Goal: Answer question/provide support

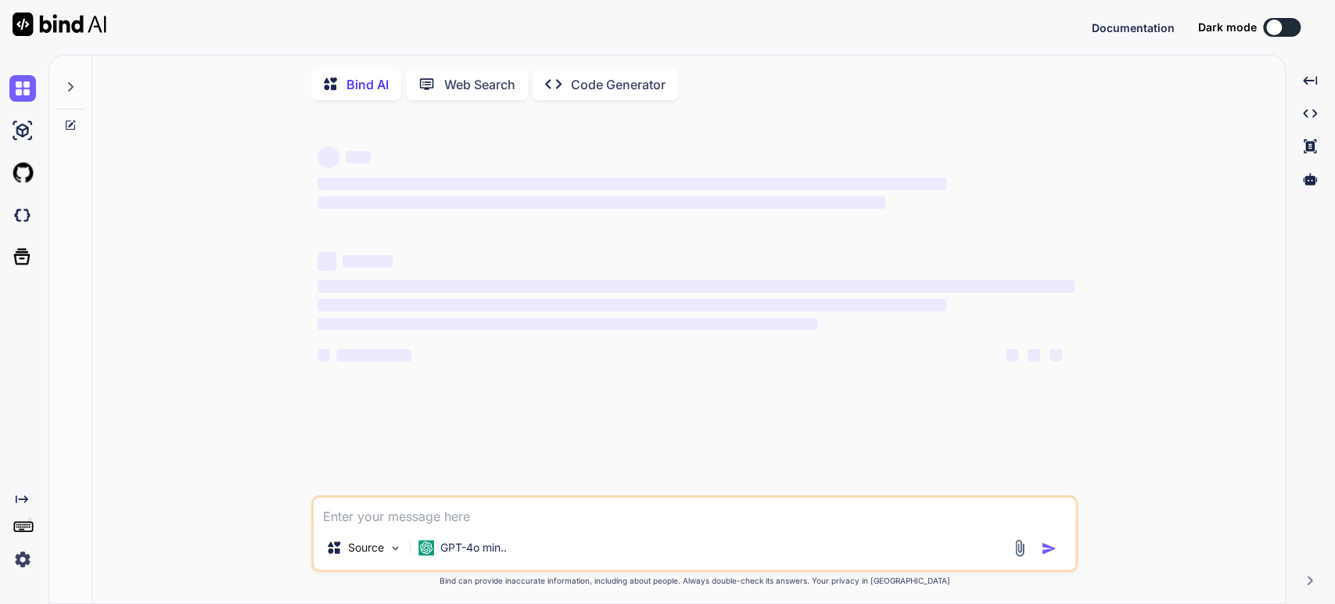
click at [349, 518] on textarea at bounding box center [695, 511] width 762 height 28
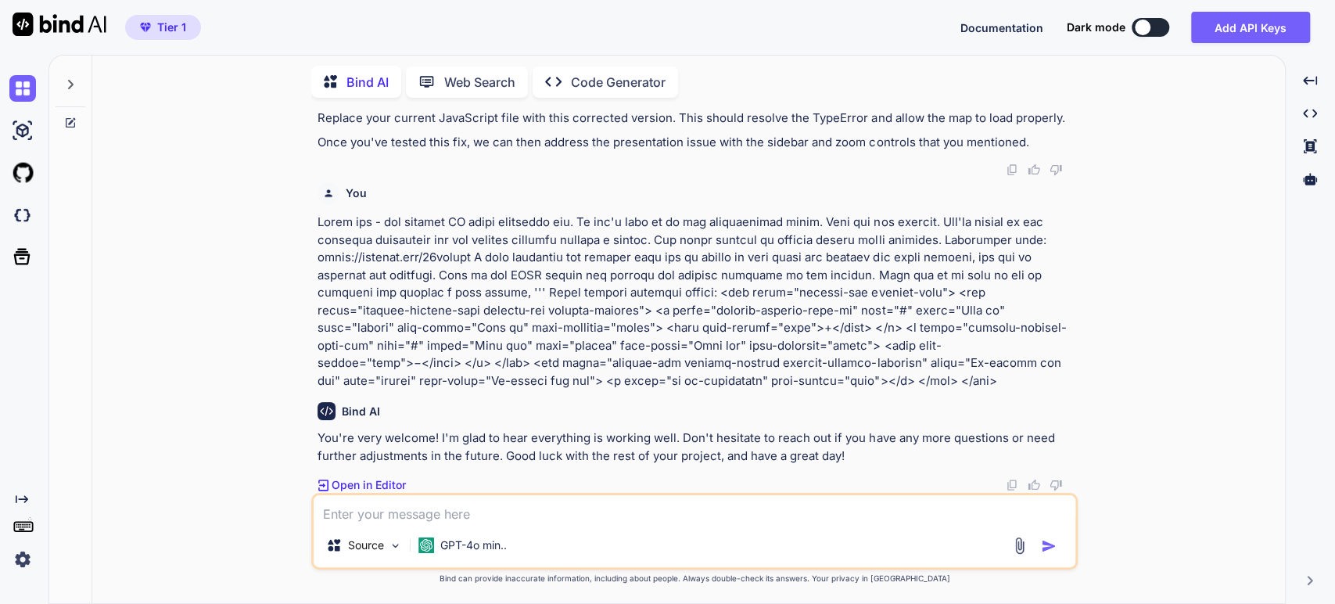
scroll to position [17220, 0]
click at [20, 493] on icon "Created with Pixso." at bounding box center [22, 499] width 13 height 13
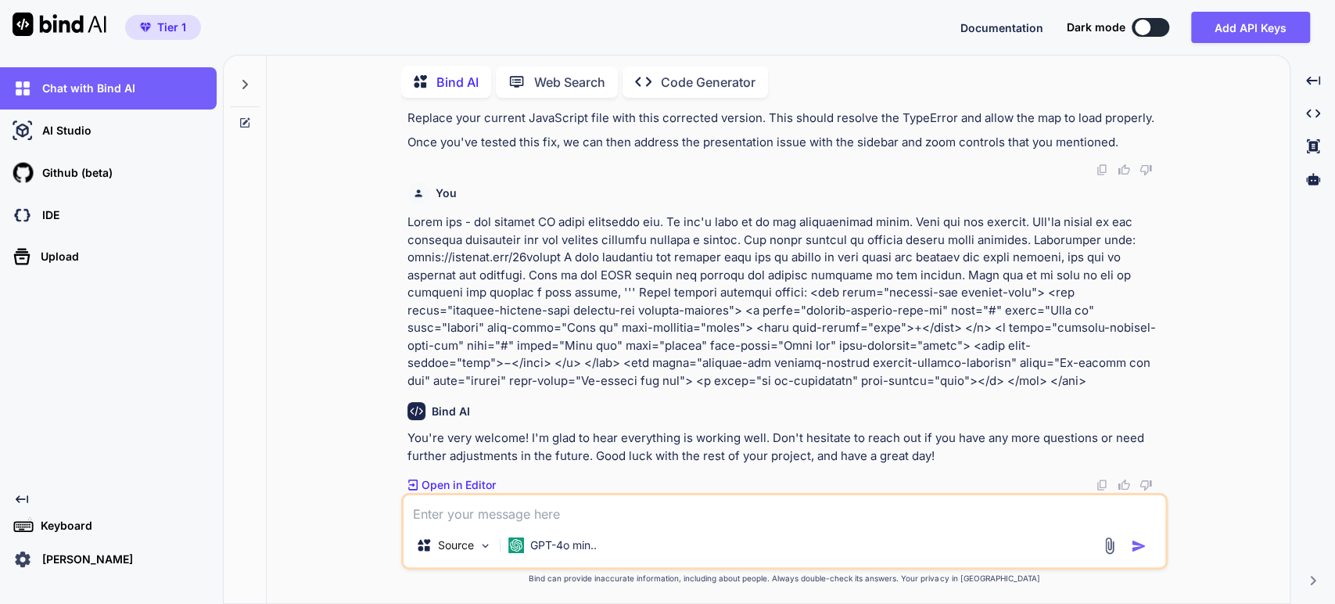
click at [50, 556] on p "[PERSON_NAME]" at bounding box center [84, 559] width 97 height 16
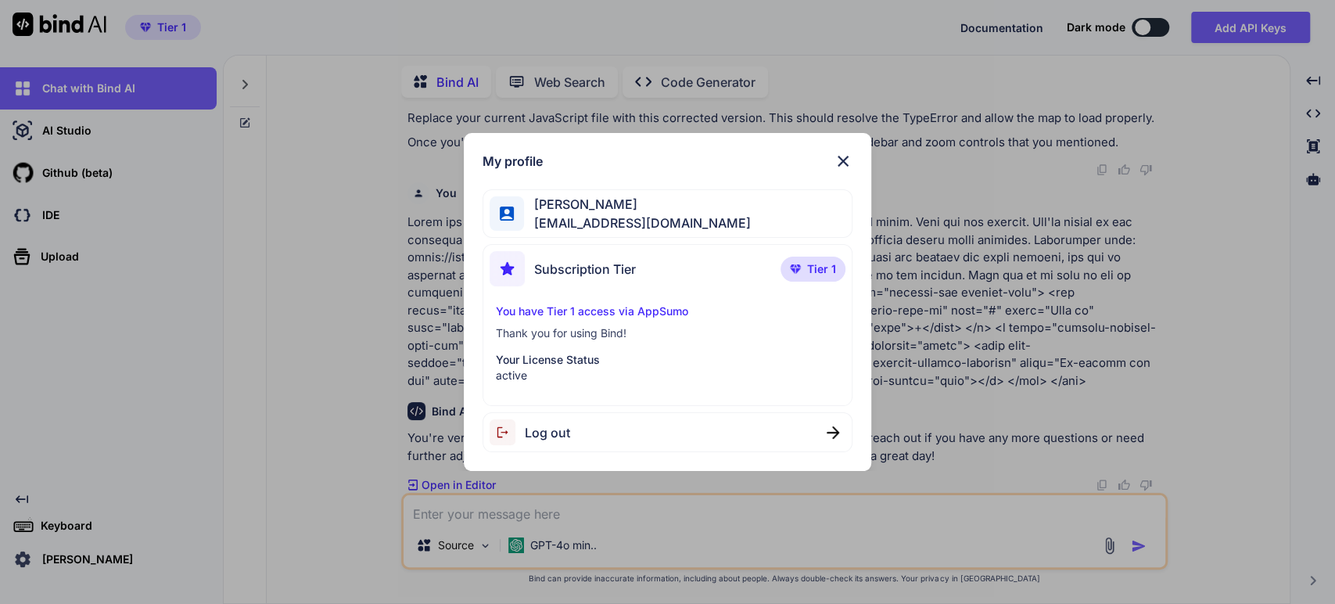
click at [523, 436] on img at bounding box center [506, 432] width 35 height 26
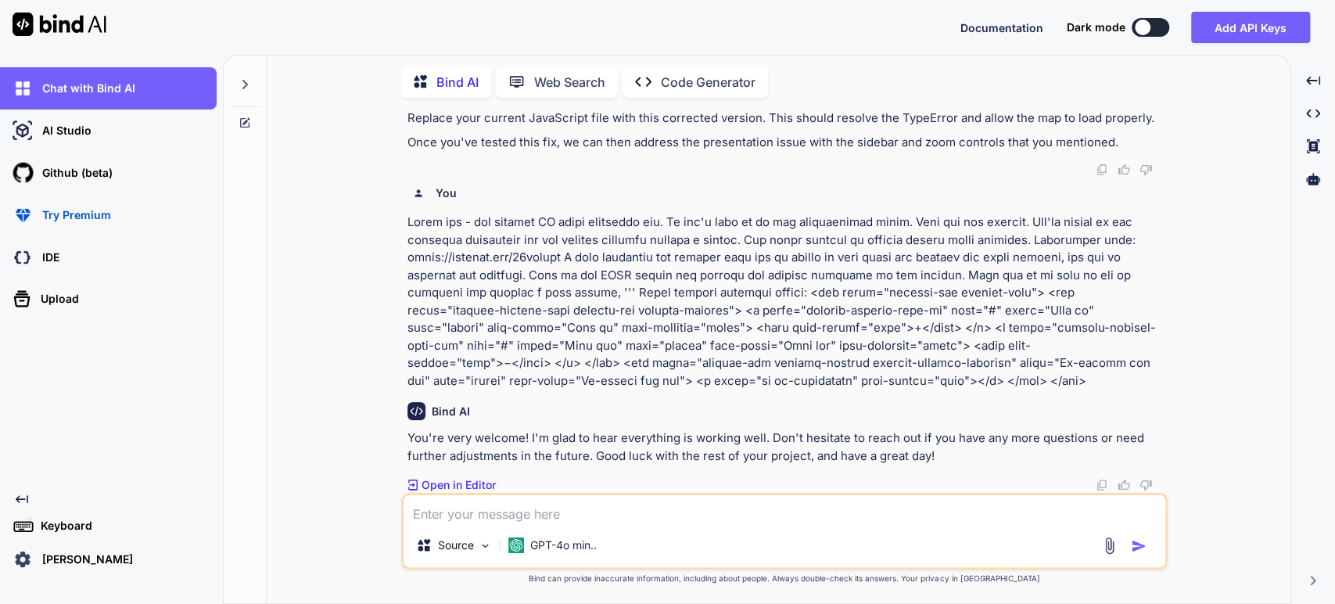
type textarea "x"
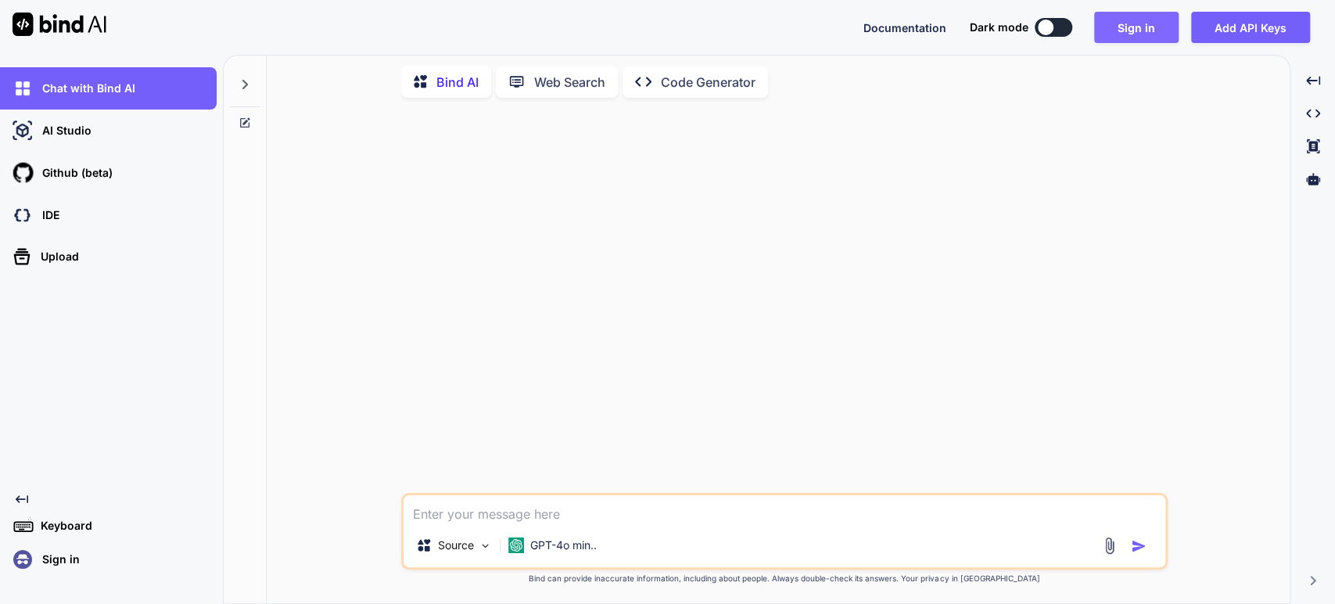
click at [1140, 25] on button "Sign in" at bounding box center [1136, 27] width 84 height 31
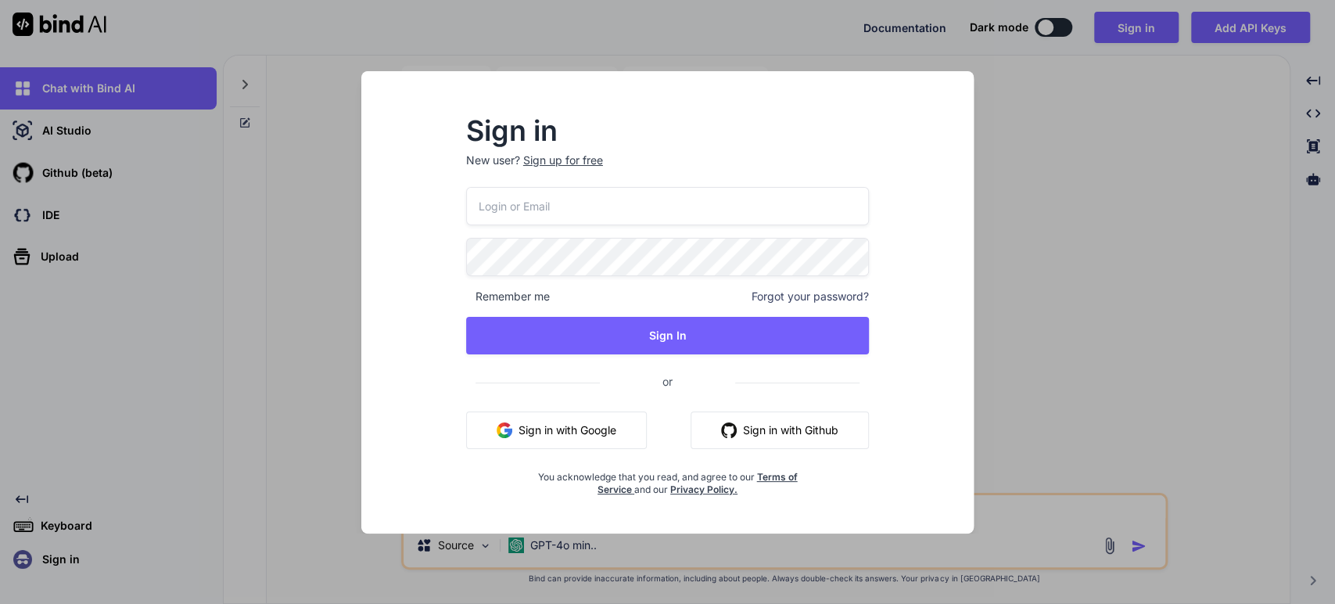
click at [500, 430] on img "button" at bounding box center [504, 430] width 16 height 16
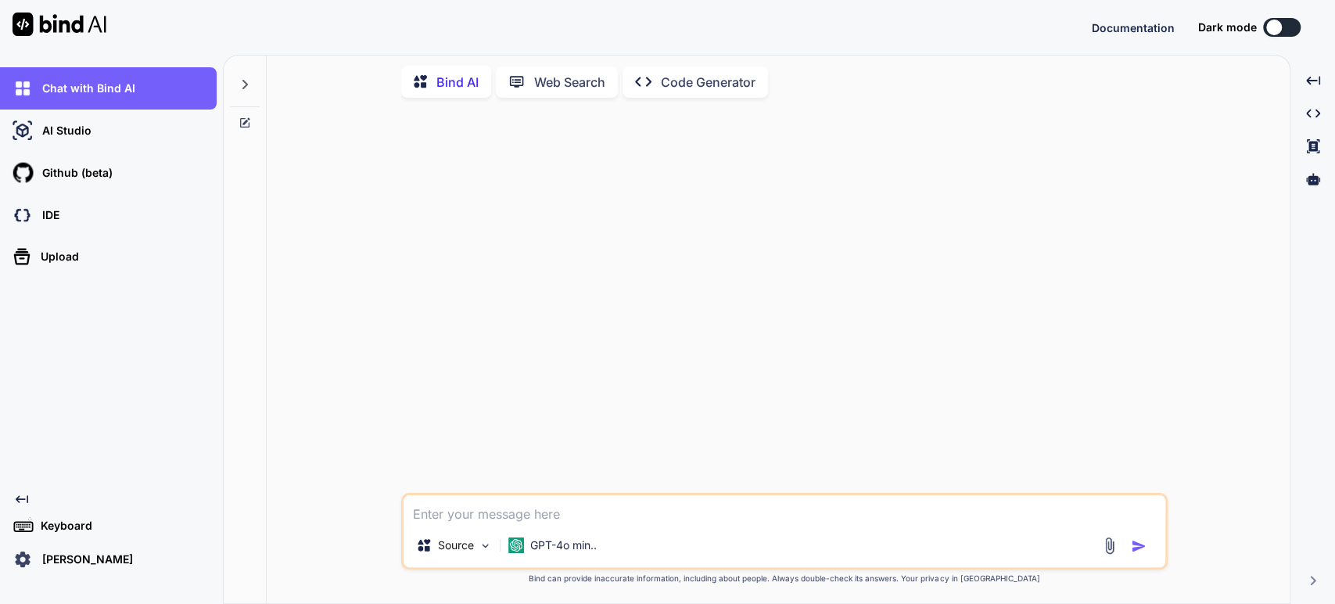
click at [246, 79] on icon at bounding box center [244, 84] width 13 height 13
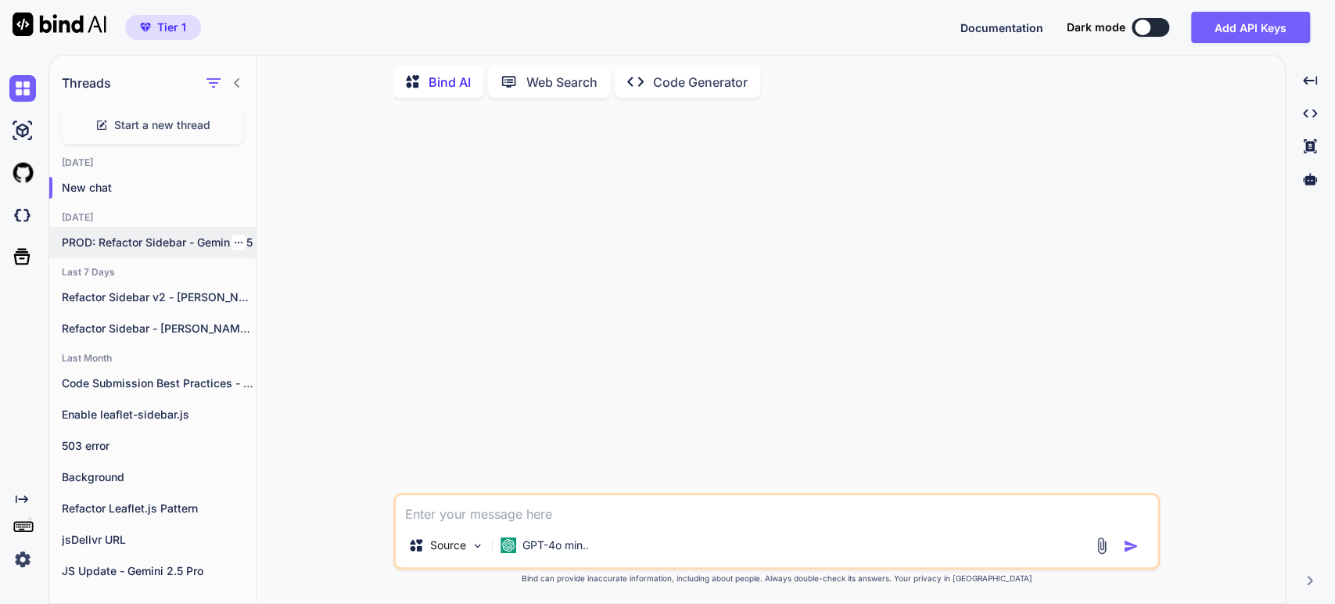
click at [120, 239] on p "PROD: Refactor Sidebar - Gemini 2.5" at bounding box center [159, 243] width 194 height 16
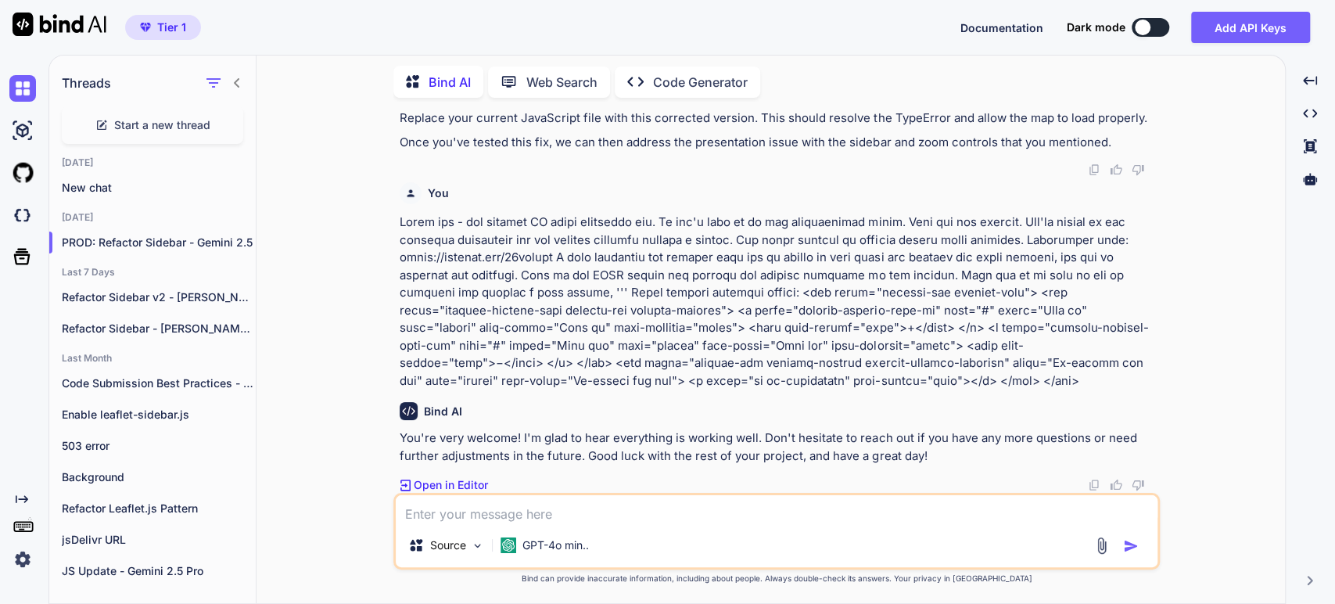
scroll to position [17220, 0]
click at [416, 511] on textarea at bounding box center [777, 509] width 762 height 28
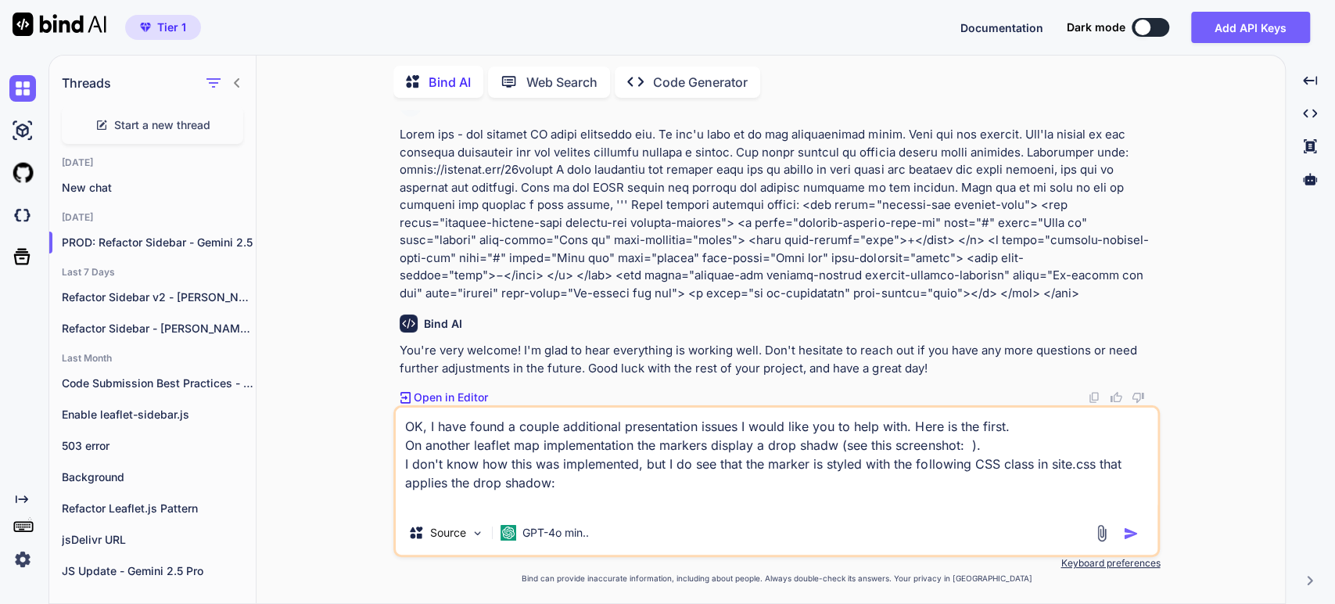
paste textarea ".map-pin-shadow { filter: drop-shadow(3px 3px 2px rgba(0, 0, 0, 0.3)); }"
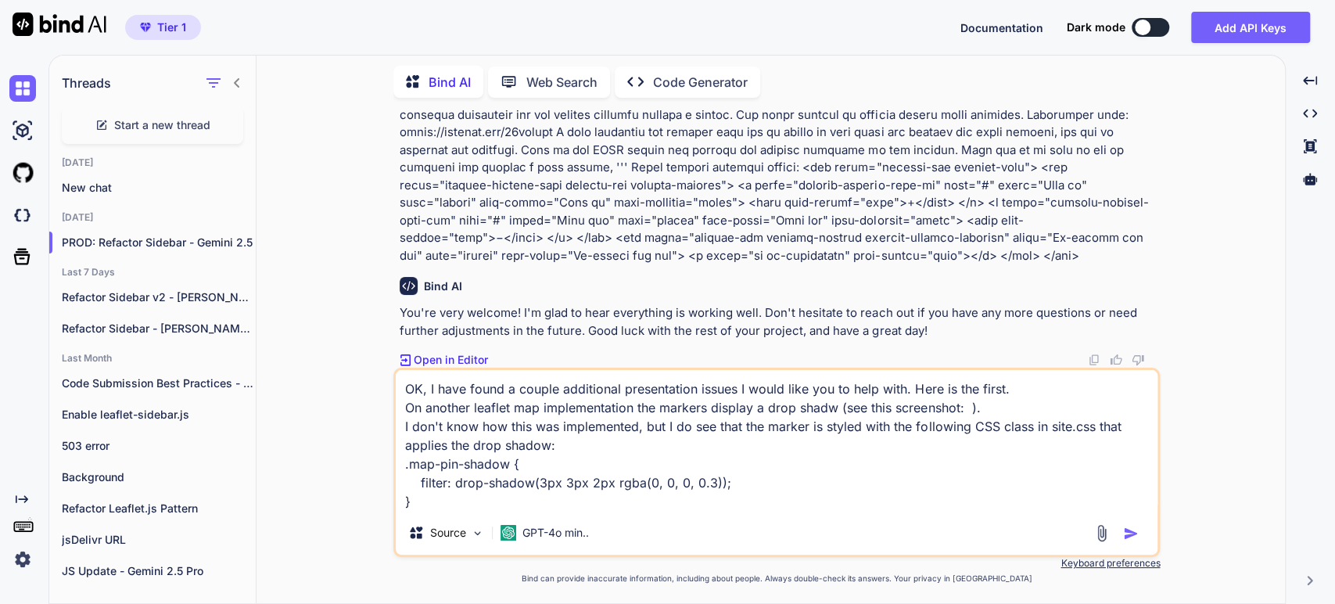
click at [421, 505] on textarea "OK, I have found a couple additional presentation issues I would like you to he…" at bounding box center [777, 440] width 762 height 141
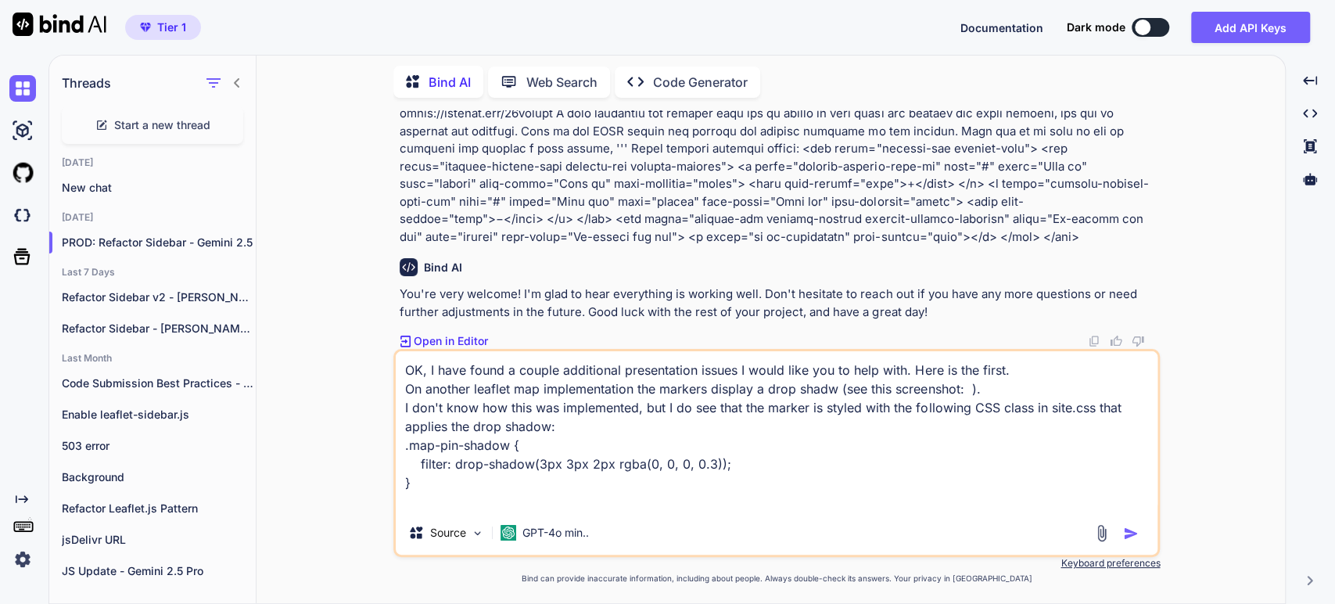
click at [967, 387] on textarea "OK, I have found a couple additional presentation issues I would like you to he…" at bounding box center [777, 431] width 762 height 160
paste textarea "[URL][DOMAIN_NAME]"
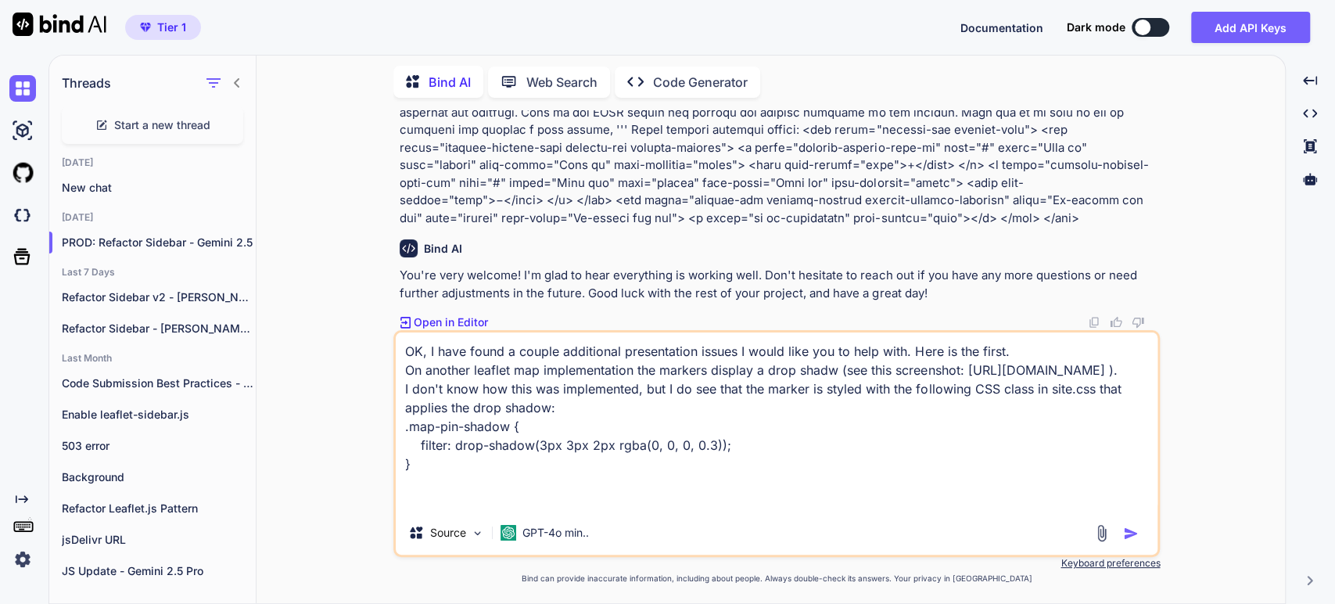
drag, startPoint x: 561, startPoint y: 430, endPoint x: 332, endPoint y: 406, distance: 230.4
click at [332, 406] on div "You Bind AI Of course. I'd be happy to help you with this project. Your require…" at bounding box center [777, 356] width 1016 height 493
click at [423, 486] on textarea "OK, I have found a couple additional presentation issues I would like you to he…" at bounding box center [777, 421] width 762 height 178
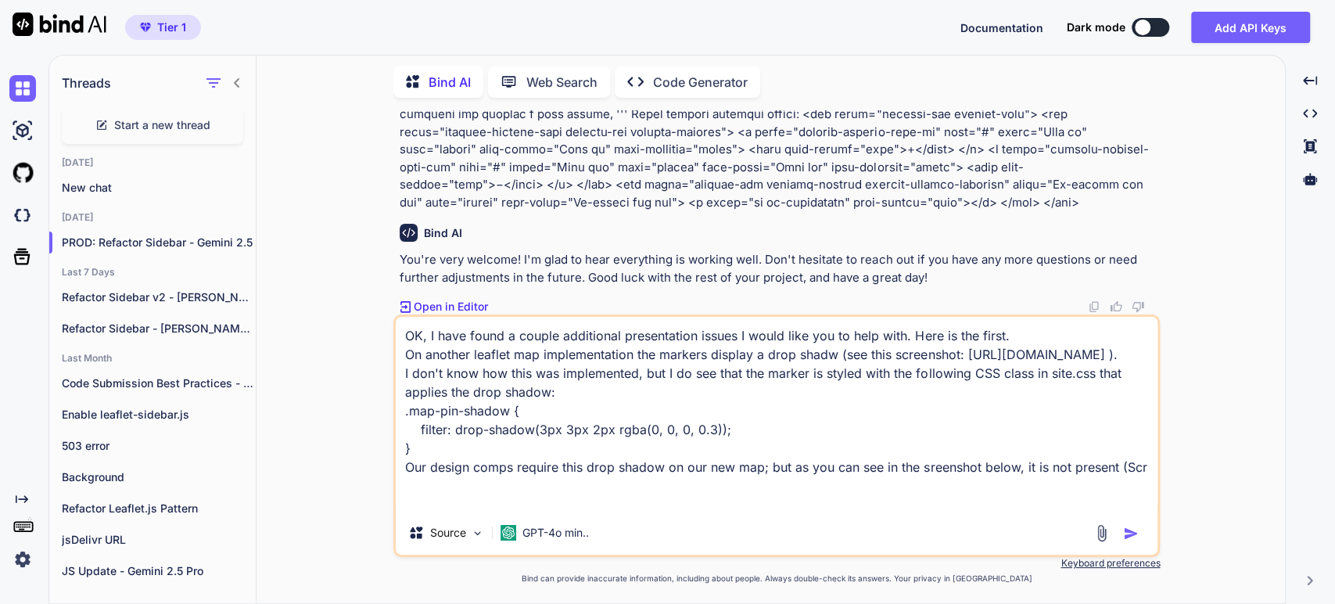
scroll to position [1, 0]
click at [536, 505] on textarea "OK, I have found a couple additional presentation issues I would like you to he…" at bounding box center [777, 414] width 762 height 194
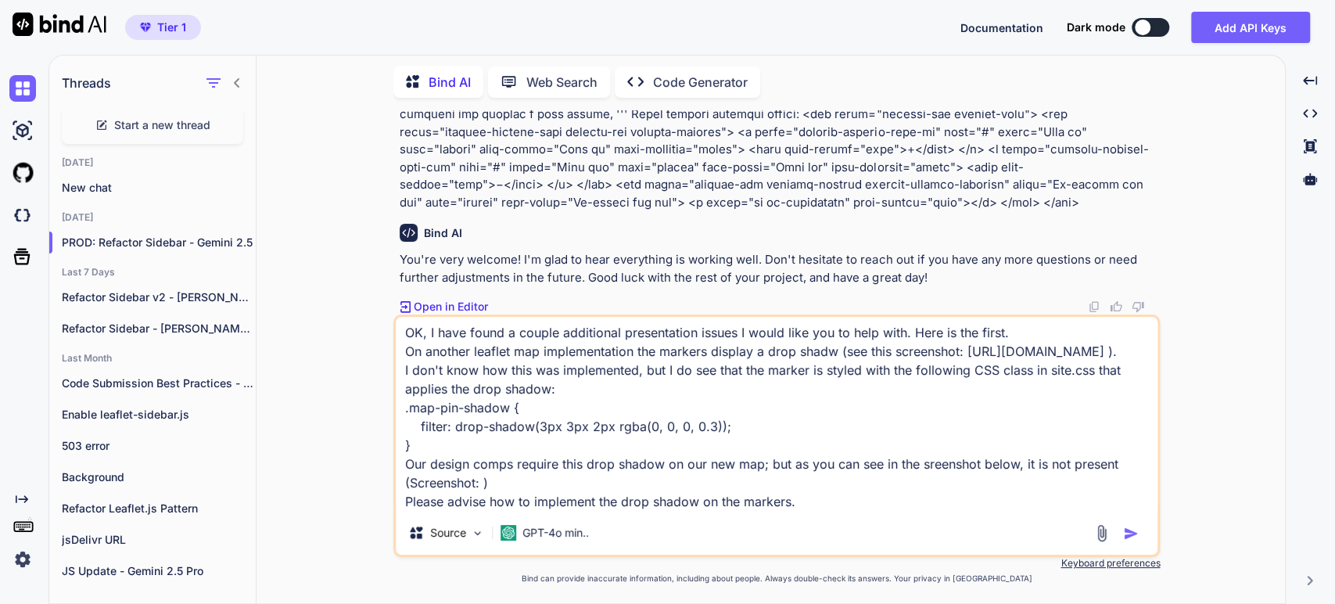
click at [482, 486] on textarea "OK, I have found a couple additional presentation issues I would like you to he…" at bounding box center [777, 414] width 762 height 194
paste textarea "[URL][DOMAIN_NAME]"
type textarea "OK, I have found a couple additional presentation issues I would like you to he…"
click at [859, 504] on textarea "OK, I have found a couple additional presentation issues I would like you to he…" at bounding box center [777, 414] width 762 height 194
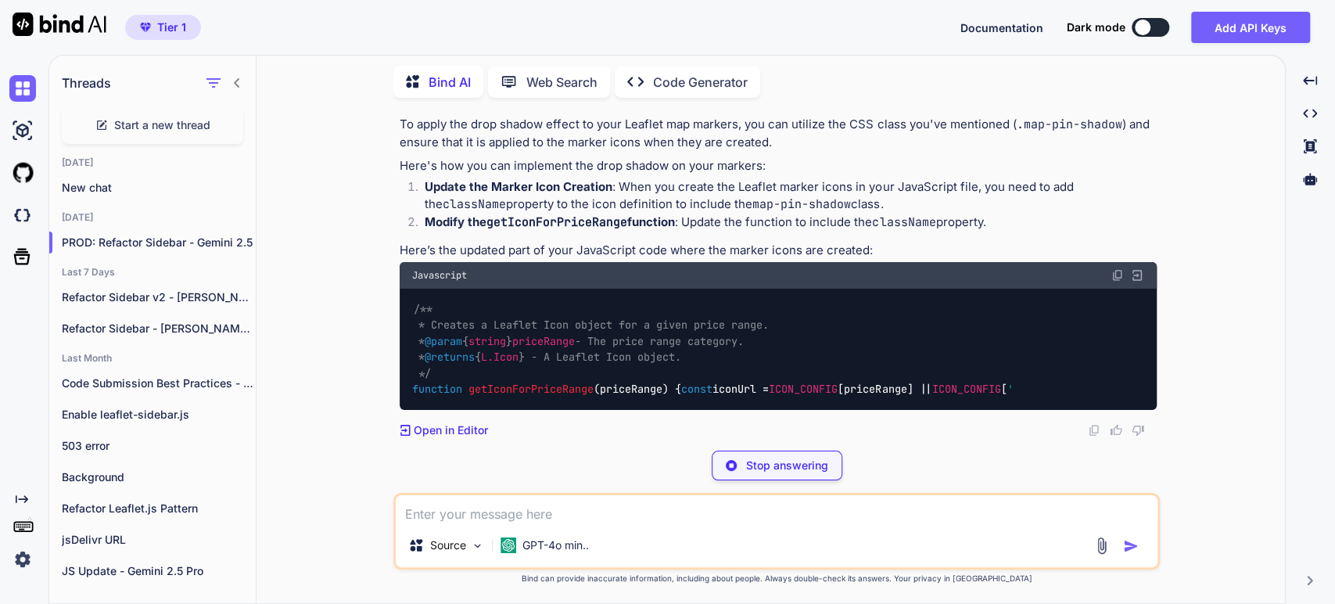
scroll to position [17646, 0]
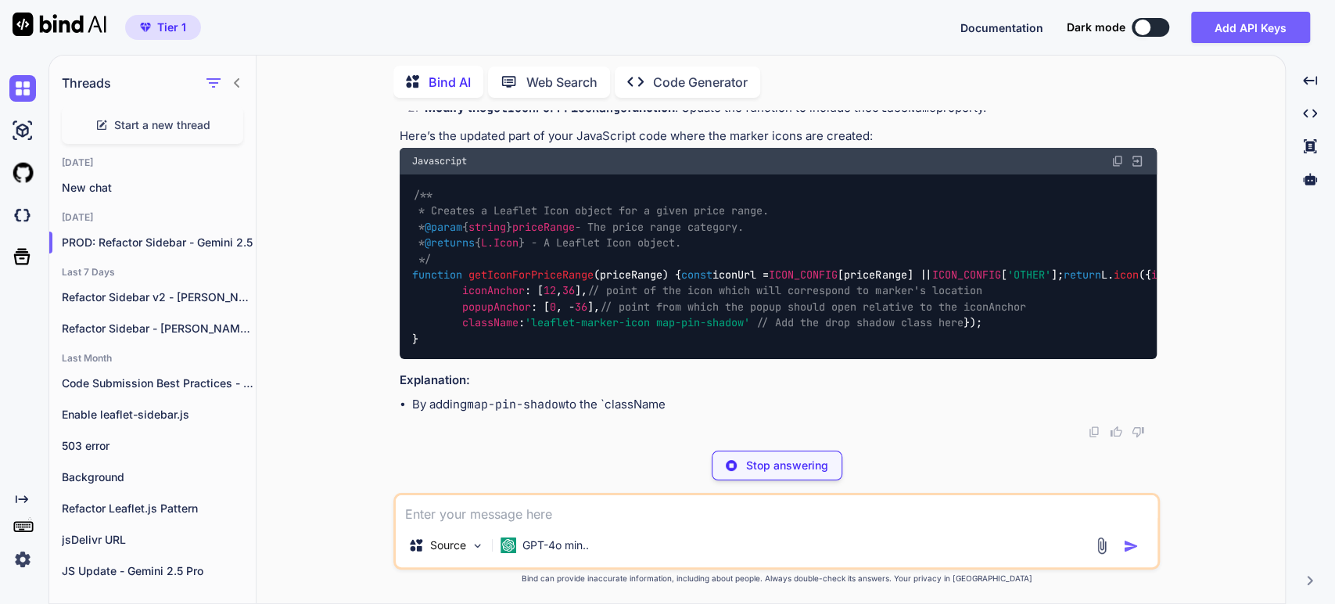
click at [567, 37] on p "To apply the drop shadow effect to your Leaflet map markers, you can utilize th…" at bounding box center [778, 19] width 757 height 35
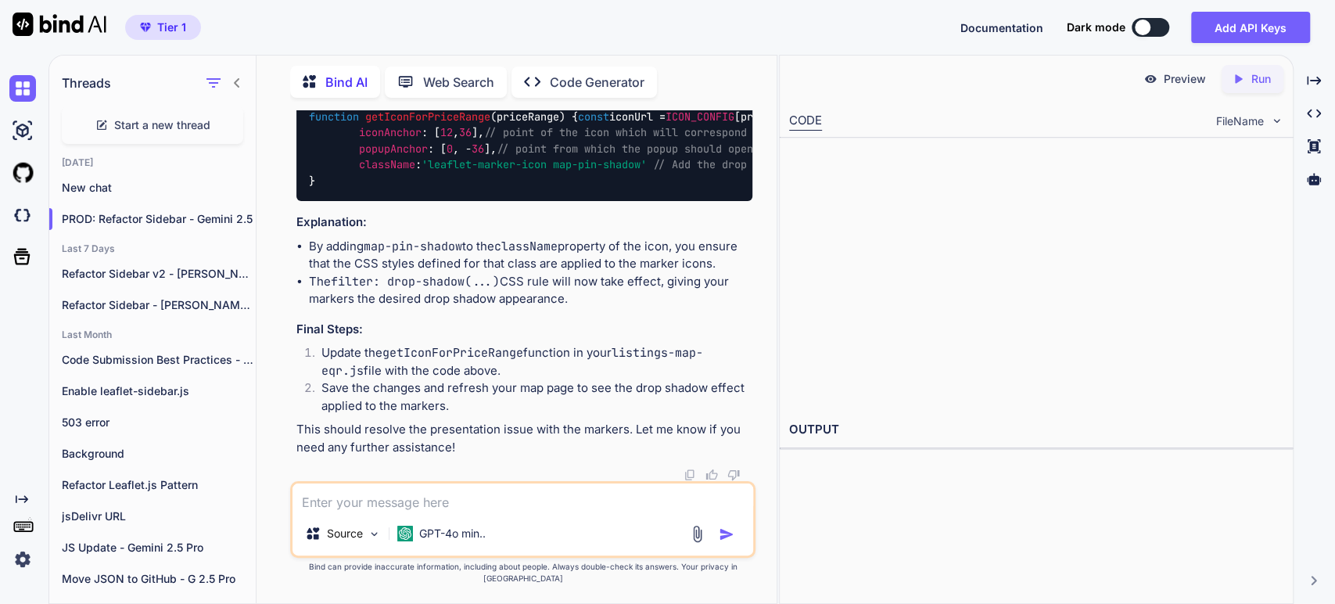
scroll to position [20549, 0]
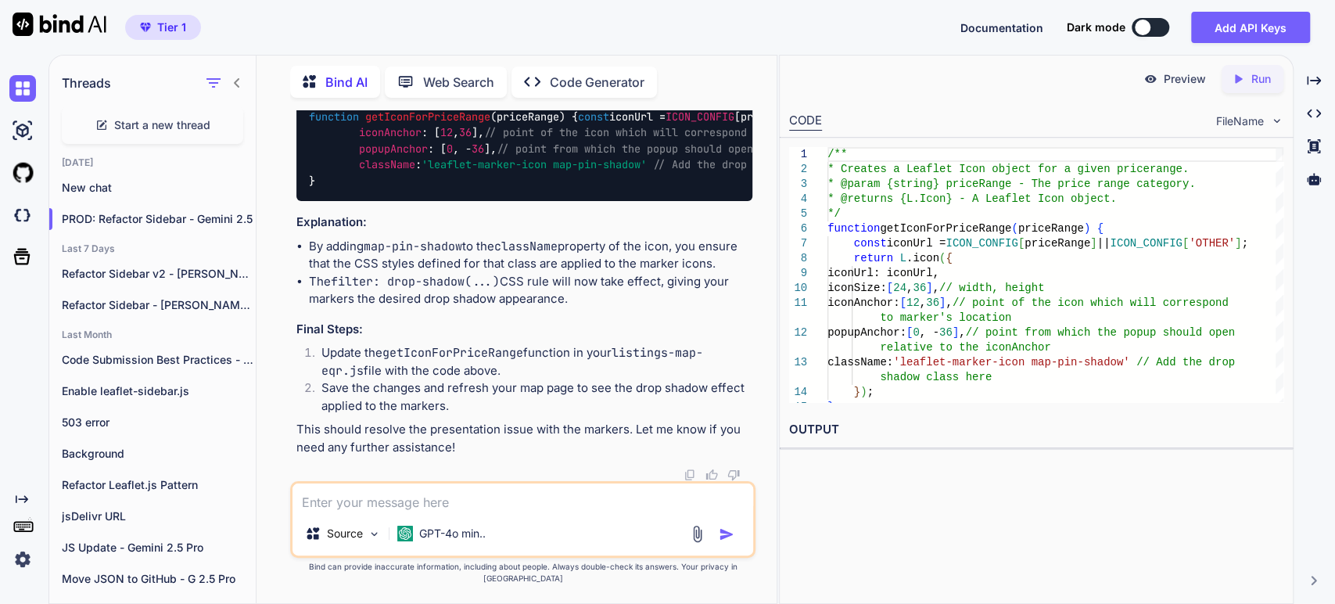
scroll to position [20636, 0]
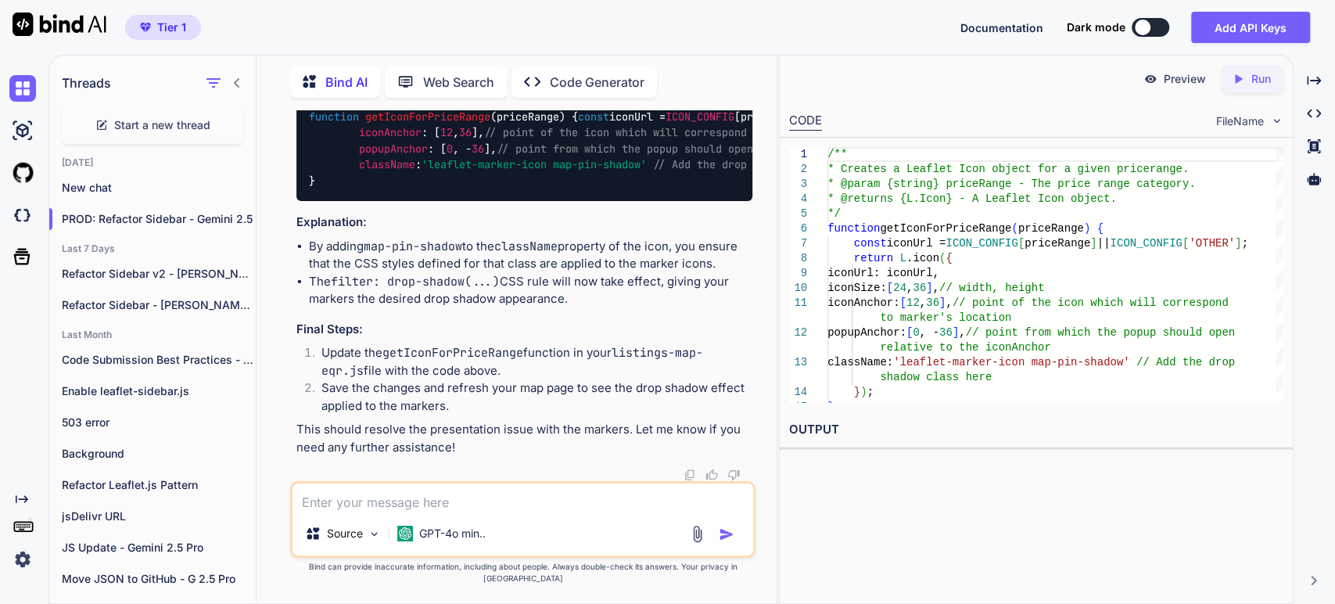
click at [444, 308] on li "The filter: drop-shadow(...) CSS rule will now take effect, giving your markers…" at bounding box center [530, 290] width 443 height 35
click at [379, 371] on li "Update the getIconForPriceRange function in your listings-map-eqr.js file with …" at bounding box center [530, 361] width 443 height 35
click at [464, 360] on code "getIconForPriceRange" at bounding box center [452, 353] width 141 height 16
click at [386, 379] on li "Update the getIconForPriceRange function in your listings-map-eqr.js file with …" at bounding box center [530, 361] width 443 height 35
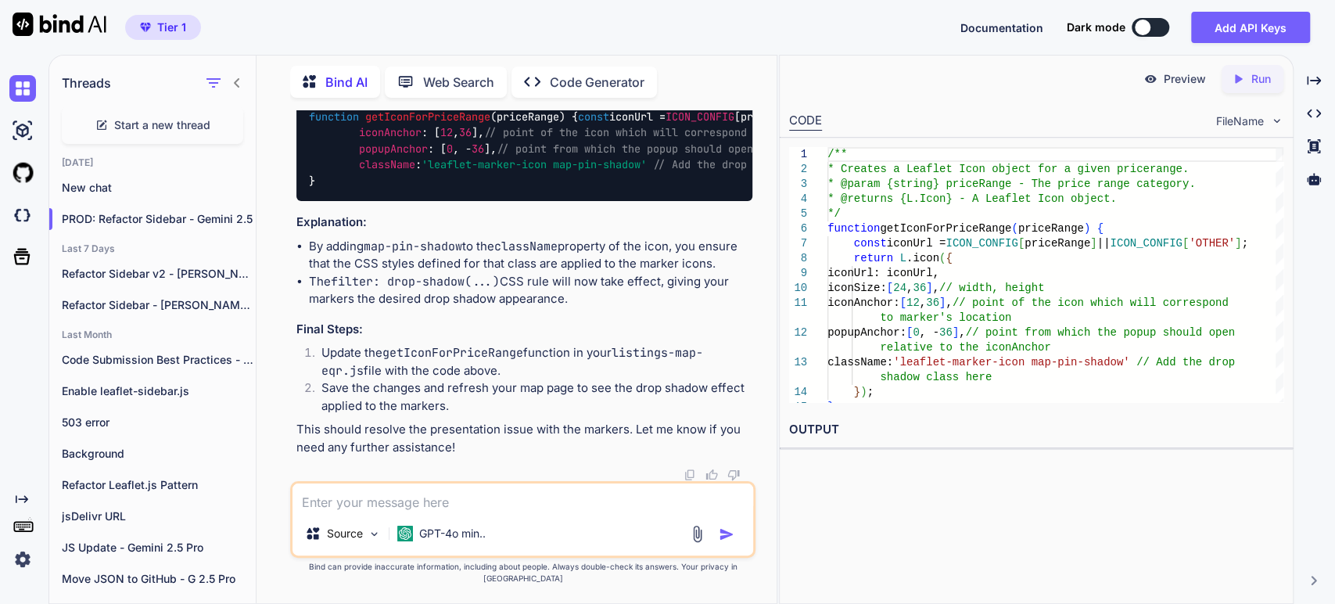
click at [372, 271] on li "By adding map-pin-shadow to the className property of the icon, you ensure that…" at bounding box center [530, 255] width 443 height 35
click at [342, 262] on li "By adding map-pin-shadow to the className property of the icon, you ensure that…" at bounding box center [530, 255] width 443 height 35
drag, startPoint x: 363, startPoint y: 344, endPoint x: 439, endPoint y: 318, distance: 80.9
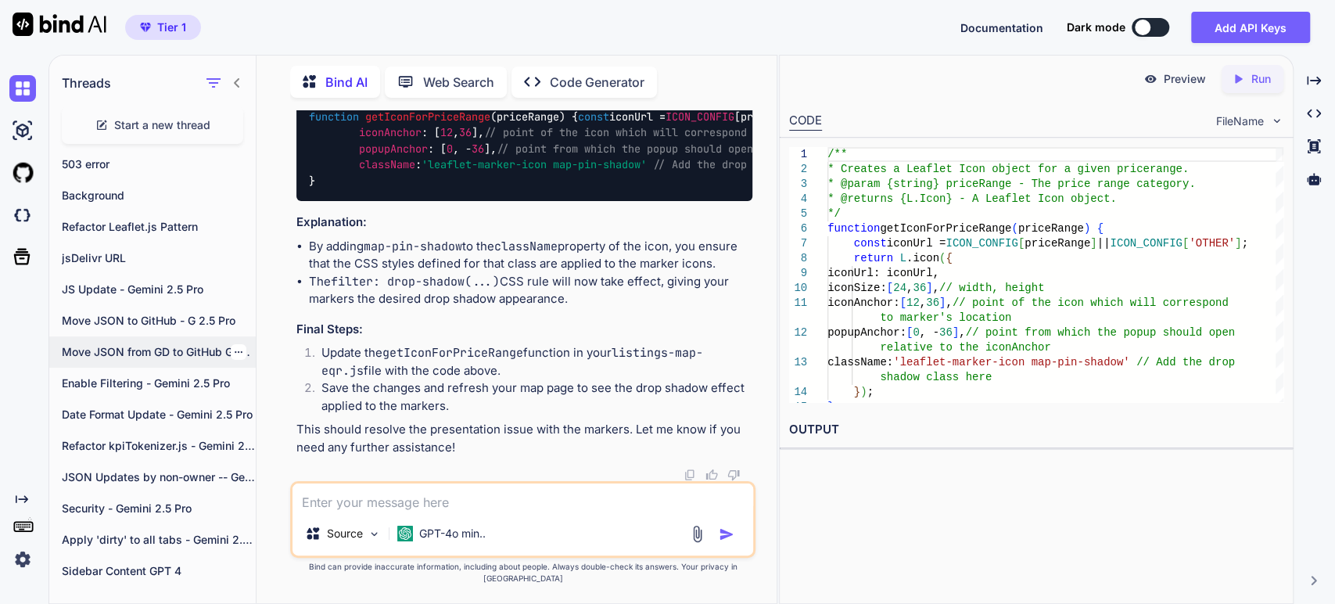
scroll to position [260, 0]
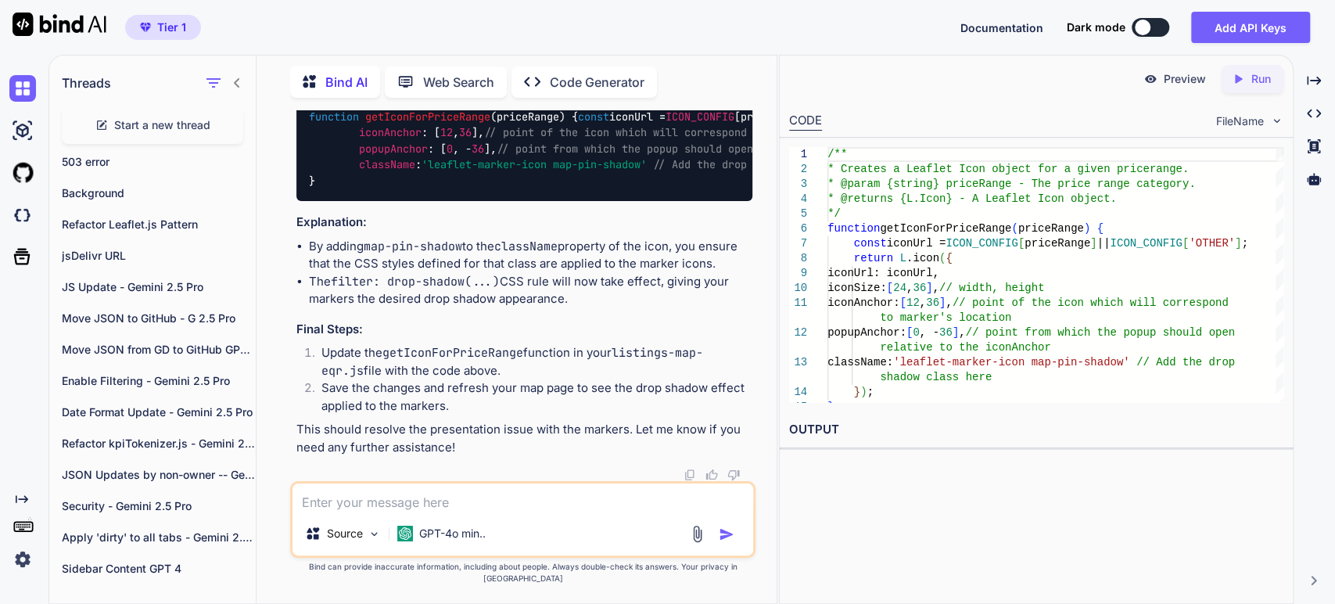
click at [454, 305] on div "To apply the drop shadow effect to your Leaflet map markers, you can utilize th…" at bounding box center [524, 117] width 456 height 678
click at [425, 254] on code "map-pin-shadow" at bounding box center [413, 246] width 99 height 16
click at [958, 231] on div "/** * Creates a Leaflet Icon object for a given price range. * @param {string} …" at bounding box center [1055, 280] width 456 height 267
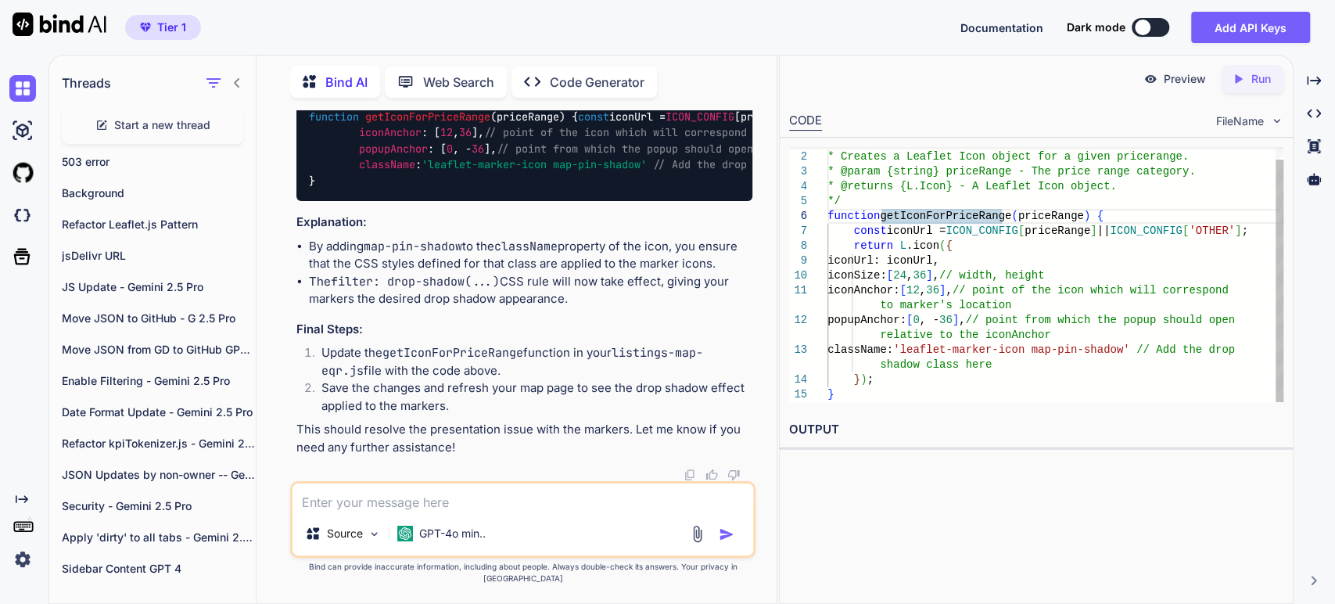
click at [980, 236] on div "/** * Creates a Leaflet Icon object for a given price range. * @param {string} …" at bounding box center [1055, 267] width 456 height 267
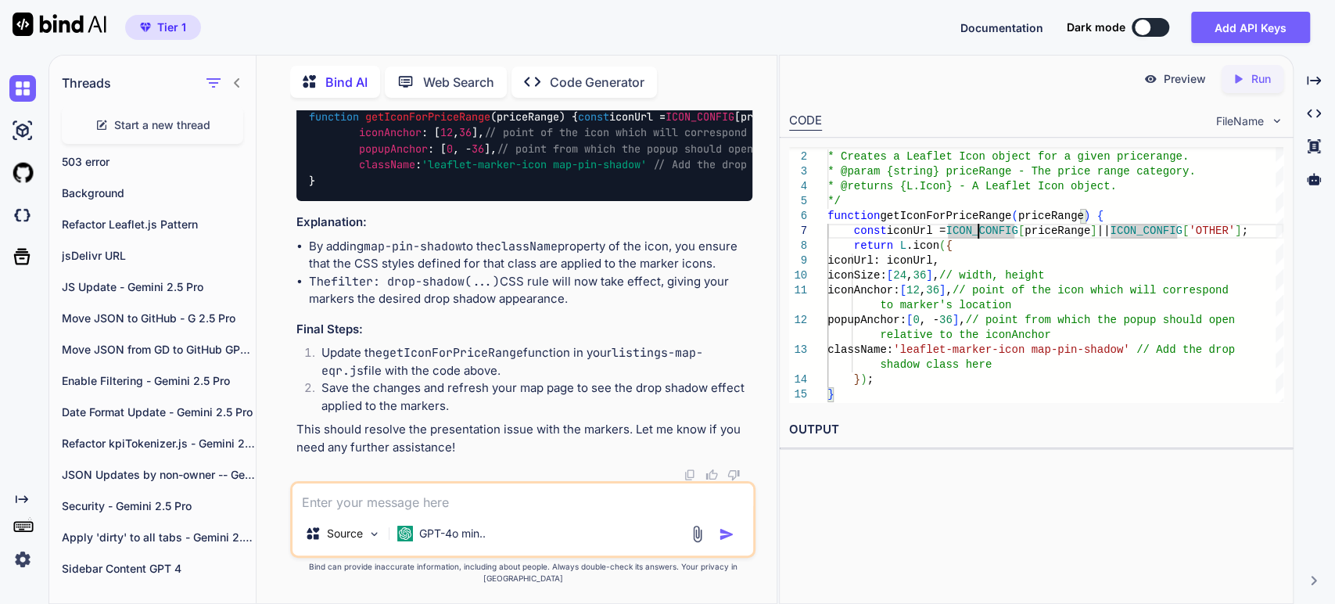
scroll to position [20719, 0]
click at [470, 378] on li "Update the getIconForPriceRange function in your listings-map-eqr.js file with …" at bounding box center [530, 361] width 443 height 35
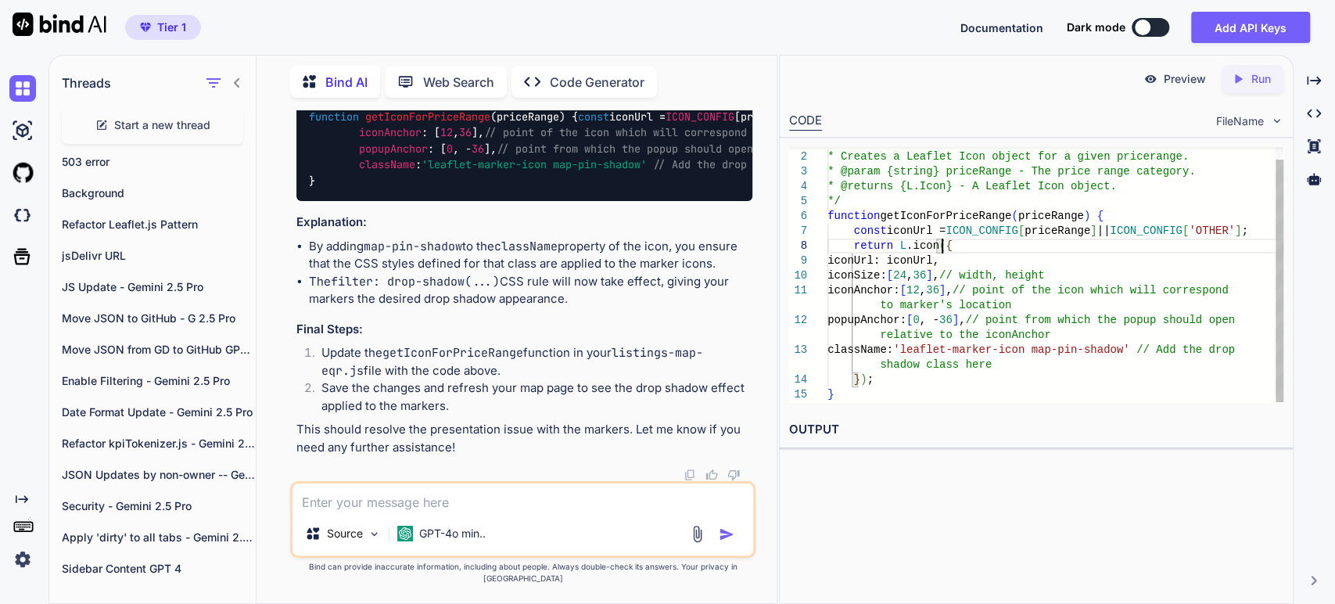
click at [938, 250] on div "/** * Creates a Leaflet Icon object for a given price range. * @param {string} …" at bounding box center [1055, 267] width 456 height 267
click at [920, 214] on div "/** * Creates a Leaflet Icon object for a given price range. * @param {string} …" at bounding box center [1055, 267] width 456 height 267
type textarea "/** * Creates a Leaflet Icon object for a given price range. * @param {string} …"
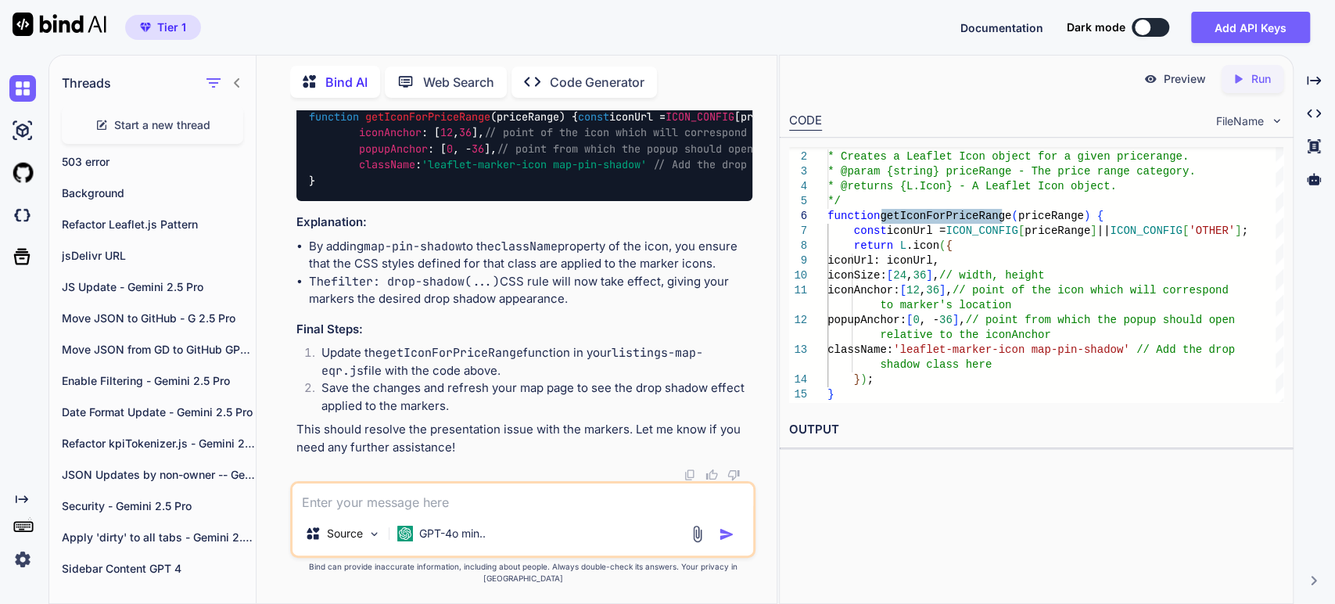
click at [0, 417] on div "Created with Pixso." at bounding box center [21, 319] width 42 height 505
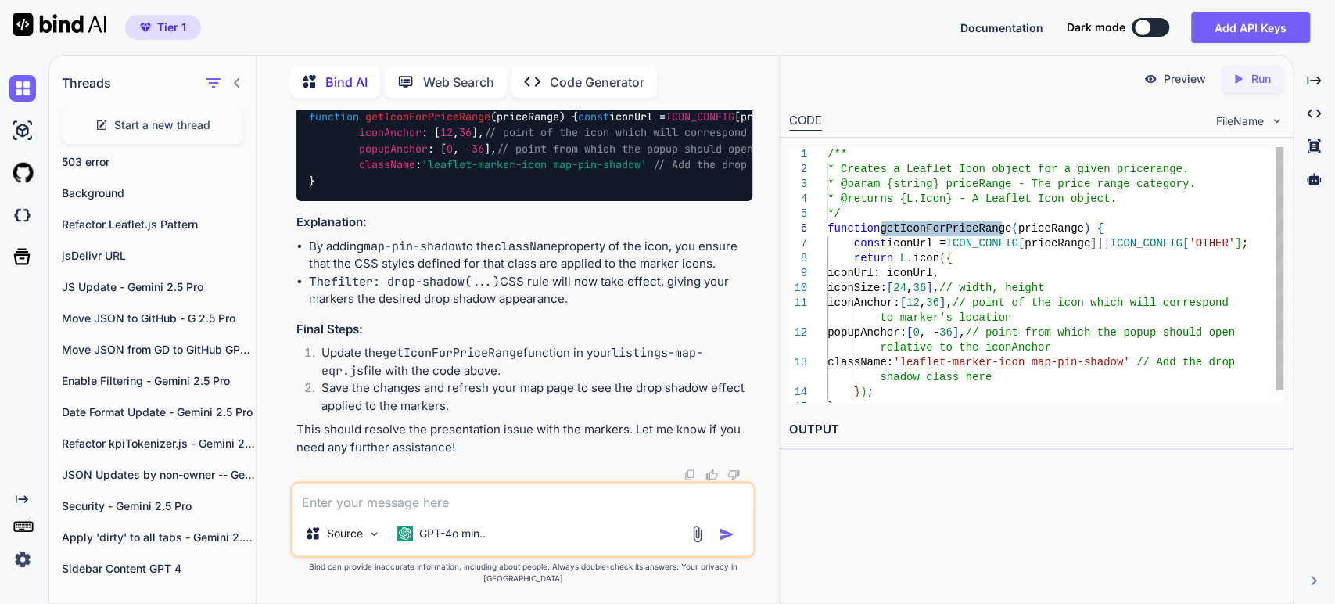
click at [965, 266] on div "/** * Creates a Leaflet Icon object for a given price range. * @param {string} …" at bounding box center [1055, 280] width 456 height 267
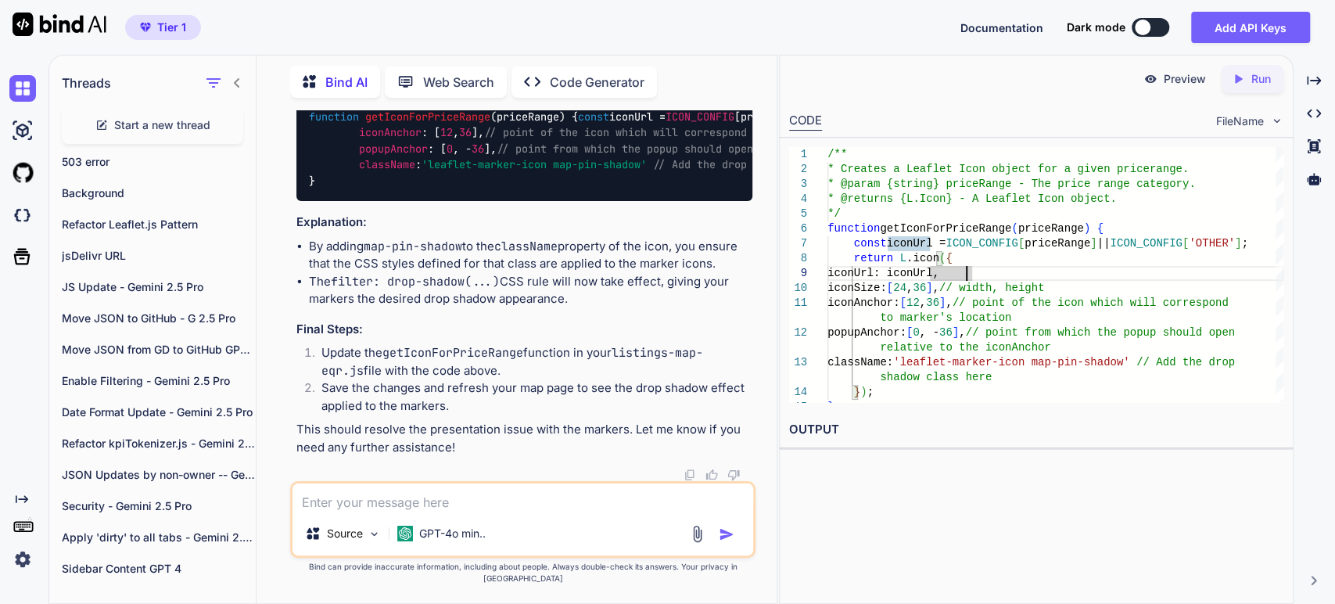
scroll to position [20806, 0]
click at [710, 9] on img at bounding box center [713, 3] width 13 height 13
drag, startPoint x: 8, startPoint y: 336, endPoint x: 457, endPoint y: 260, distance: 455.2
click at [8, 336] on div "Created with Pixso." at bounding box center [21, 319] width 42 height 505
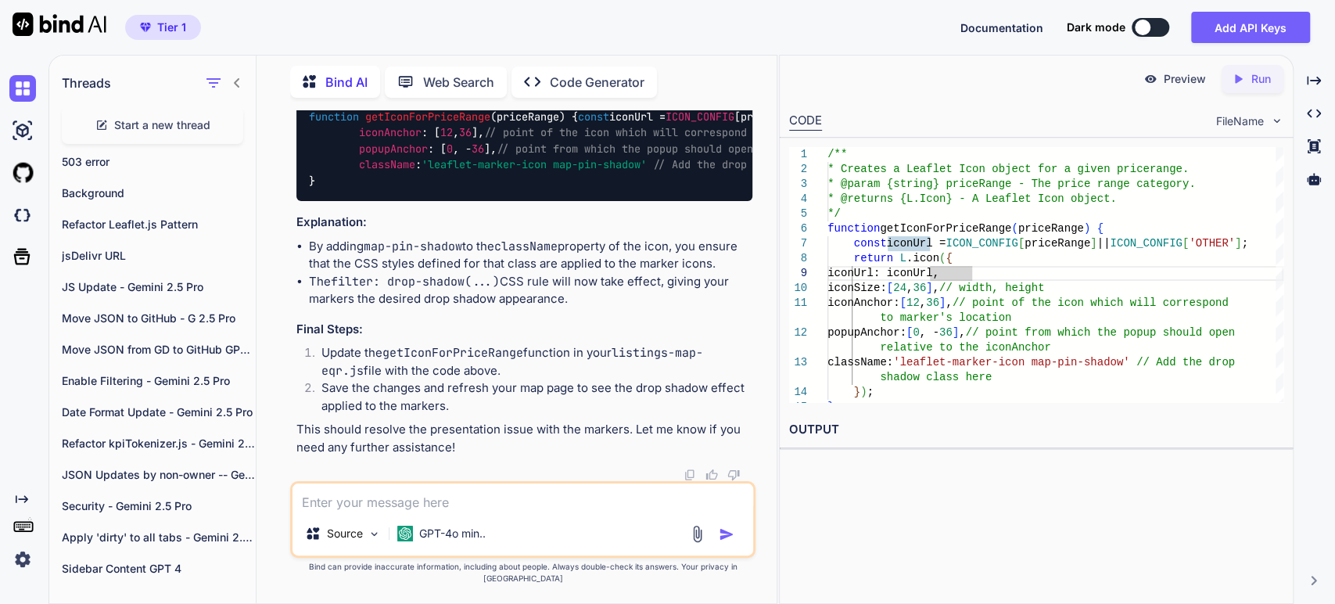
copy strong "getIconForPriceRange"
click at [350, 508] on textarea at bounding box center [522, 497] width 461 height 28
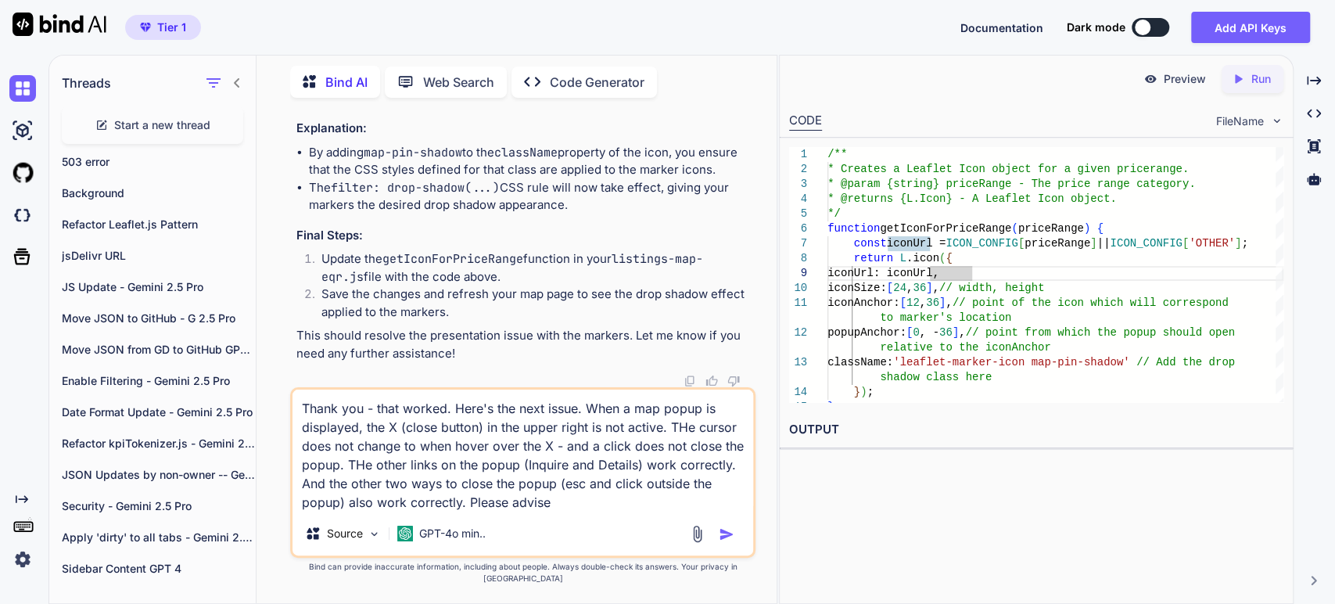
type textarea "Thank you - that worked. Here's the next issue. When a map popup is displayed, …"
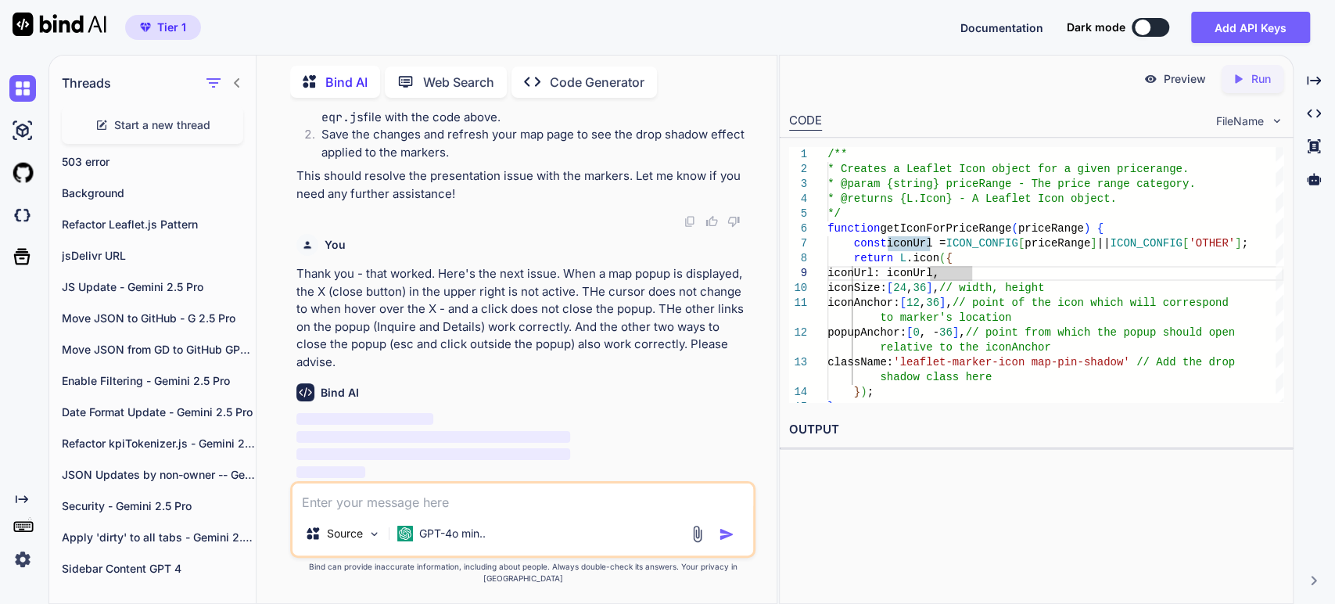
scroll to position [21407, 0]
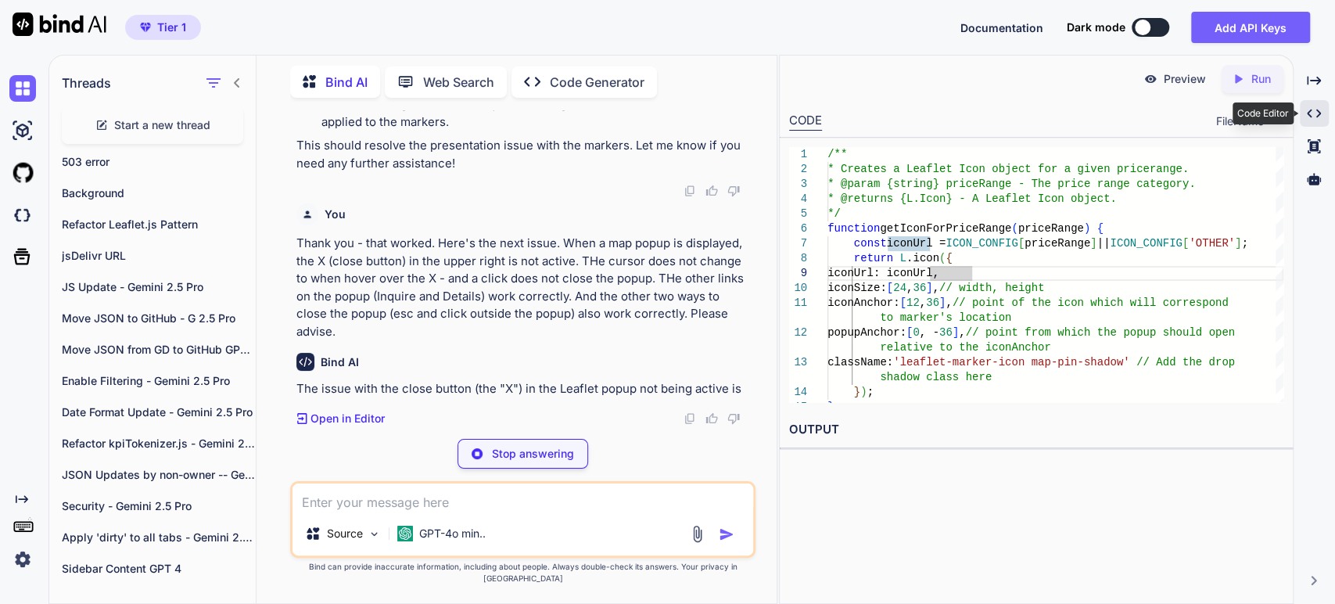
click at [1312, 111] on icon "Created with Pixso." at bounding box center [1314, 113] width 14 height 14
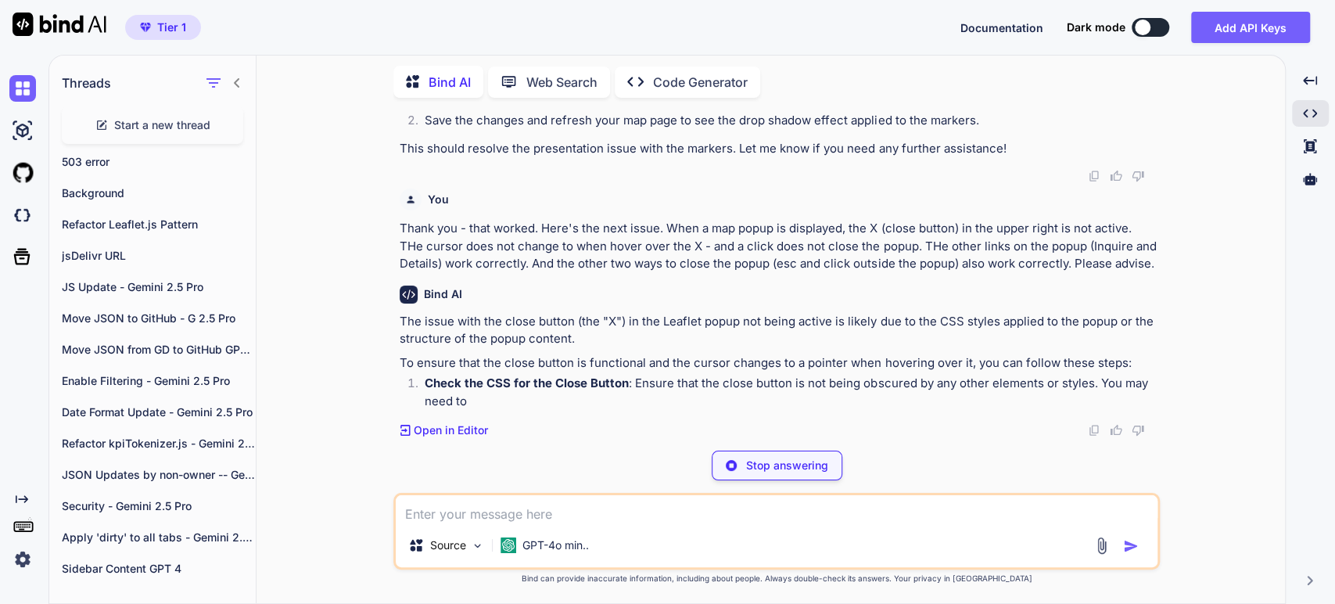
scroll to position [18354, 0]
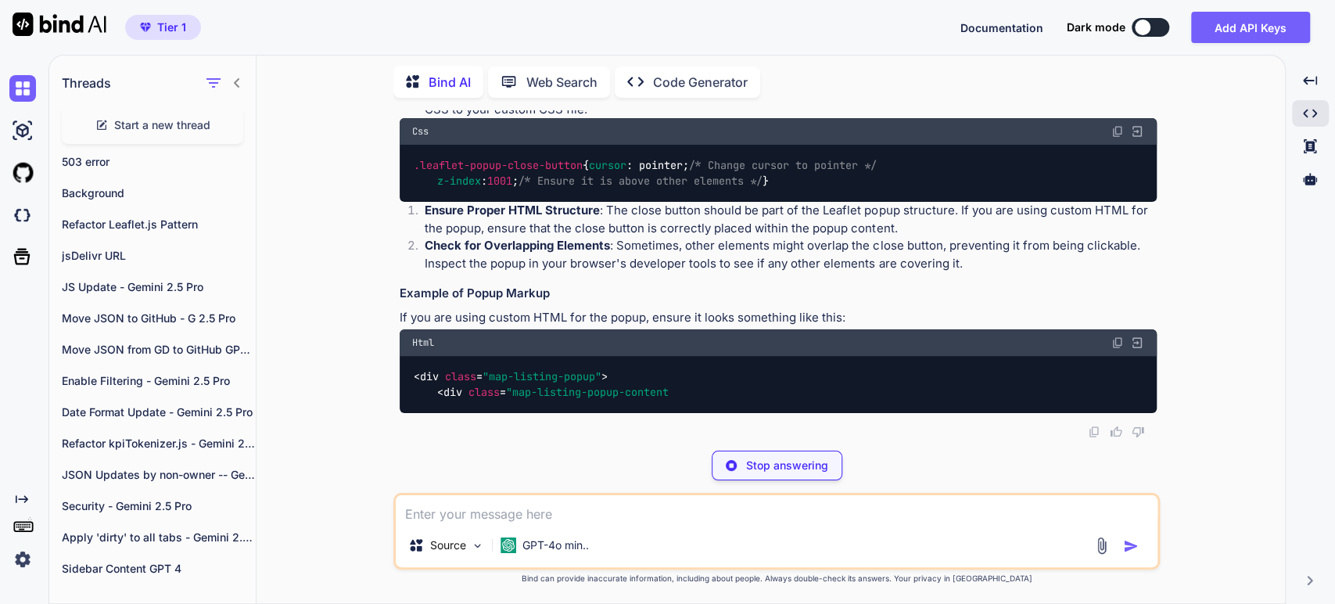
click at [831, 361] on div "The issue with the close button (the "X") in the Leaflet popup not being active…" at bounding box center [778, 199] width 757 height 427
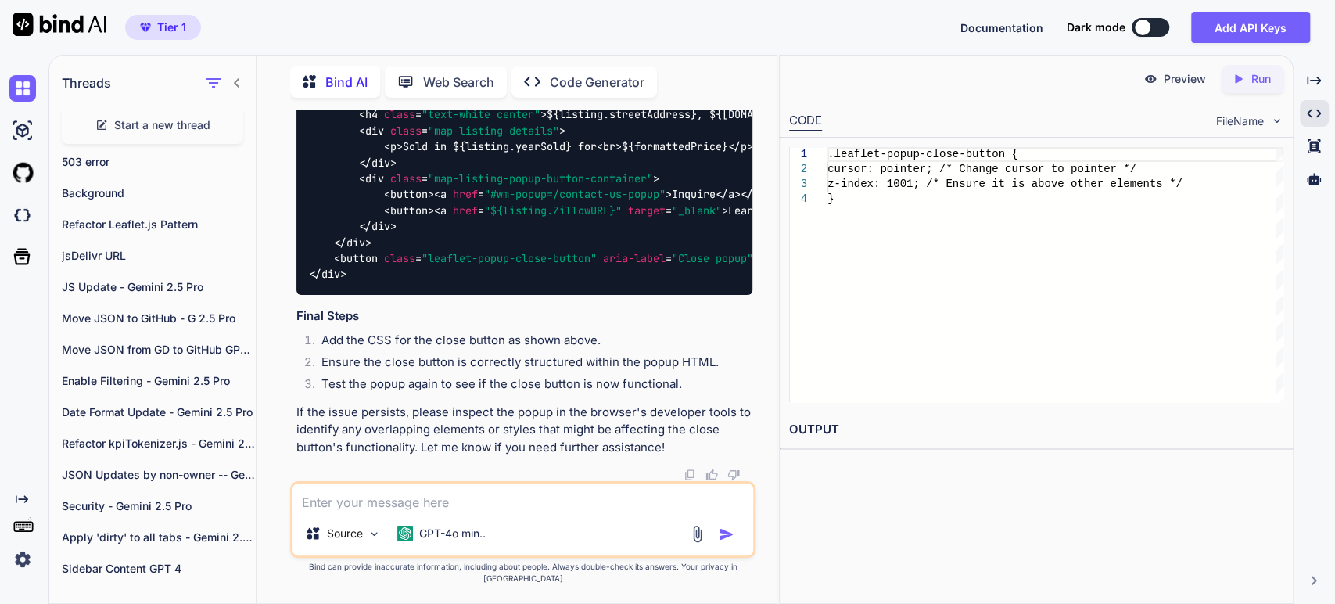
scroll to position [21711, 0]
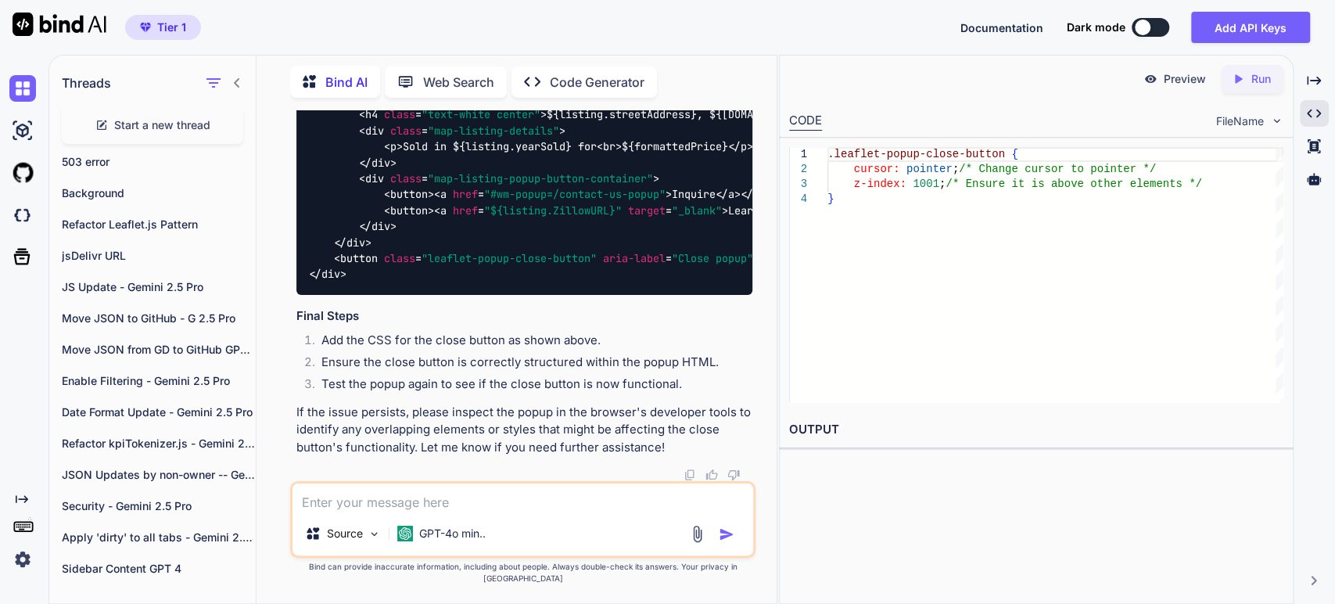
scroll to position [22292, 0]
click at [403, 353] on li "Add the CSS for the close button as shown above." at bounding box center [530, 343] width 443 height 22
click at [330, 421] on p "If the issue persists, please inspect the popup in the browser's developer tool…" at bounding box center [524, 429] width 456 height 53
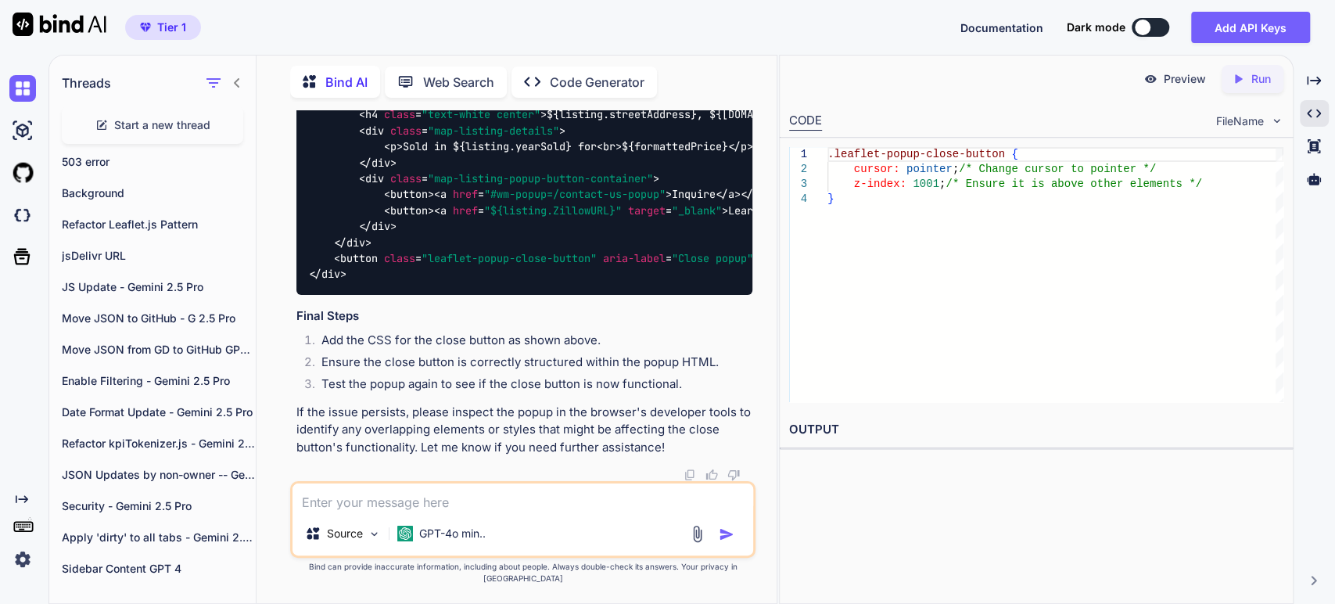
click at [371, 353] on li "Add the CSS for the close button as shown above." at bounding box center [530, 343] width 443 height 22
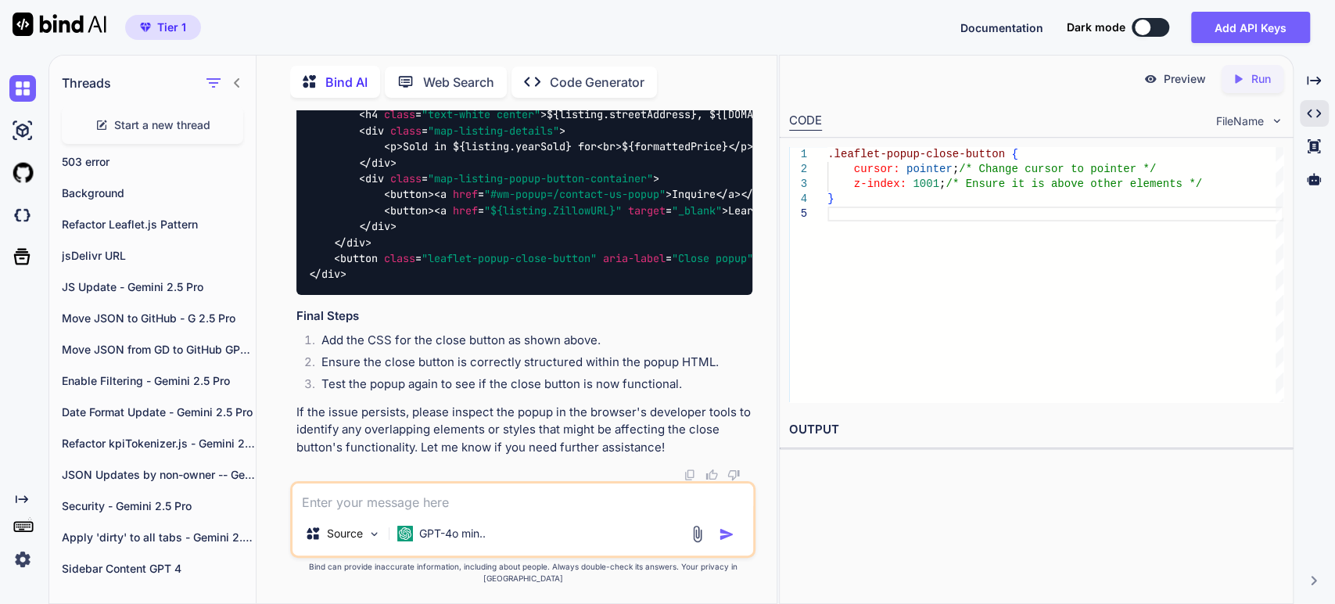
scroll to position [21944, 0]
drag, startPoint x: 377, startPoint y: 216, endPoint x: 405, endPoint y: 172, distance: 52.1
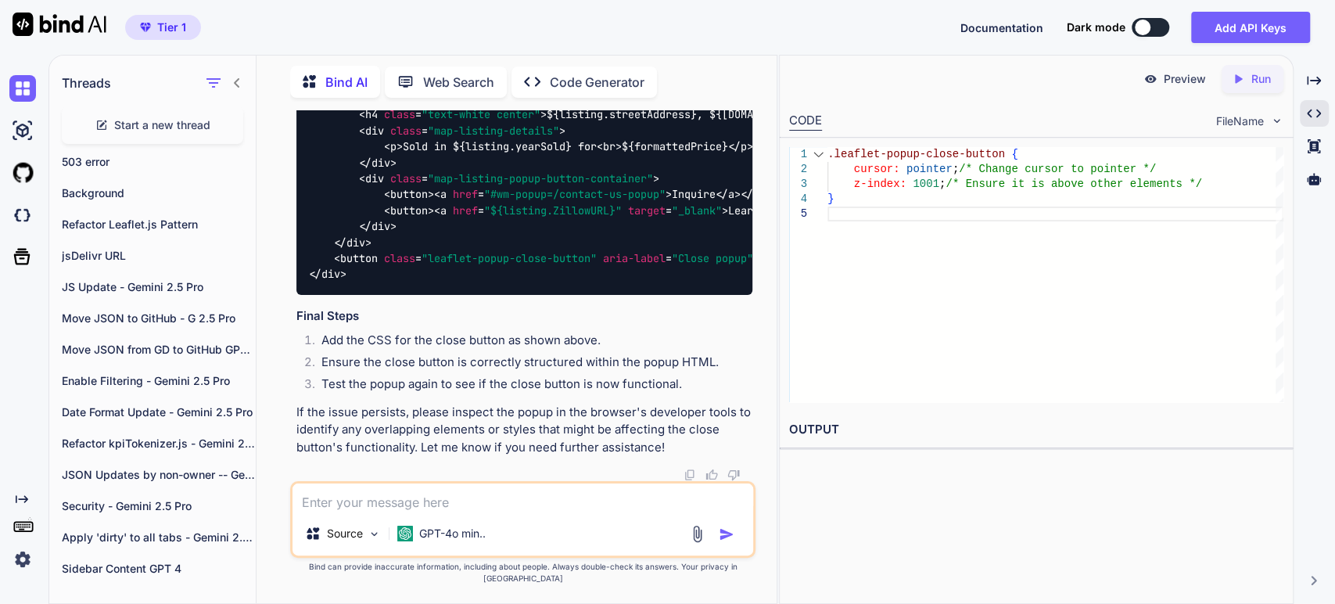
click at [819, 187] on div "3" at bounding box center [808, 184] width 38 height 15
click at [874, 175] on div ".leaflet-popup-close-button { cursor: pointer ; /* Change cursor to pointer */ …" at bounding box center [1055, 274] width 456 height 255
